Goal: Task Accomplishment & Management: Use online tool/utility

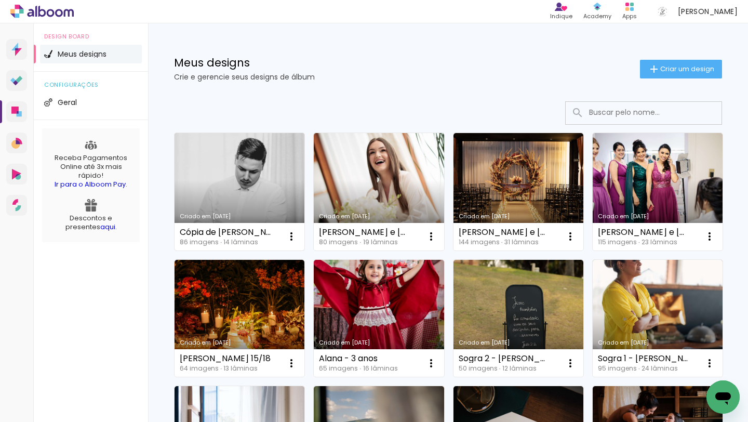
click at [231, 217] on div "Criado em [DATE]" at bounding box center [240, 217] width 120 height 6
